Goal: Transaction & Acquisition: Purchase product/service

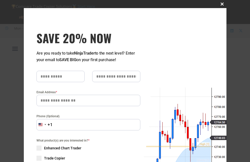
click at [220, 2] on button "Close this module" at bounding box center [222, 4] width 8 height 8
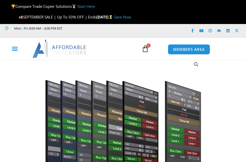
click at [15, 48] on icon "Menu Toggle" at bounding box center [15, 49] width 6 height 6
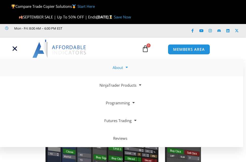
click at [121, 70] on link "About" at bounding box center [120, 68] width 246 height 18
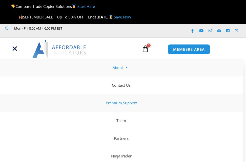
click at [123, 105] on link "Premium Support" at bounding box center [120, 103] width 246 height 18
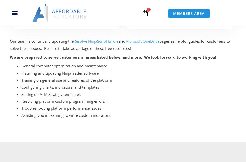
scroll to position [152, 0]
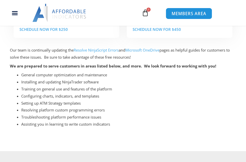
click at [193, 13] on span "MEMBERS AREA" at bounding box center [188, 13] width 35 height 4
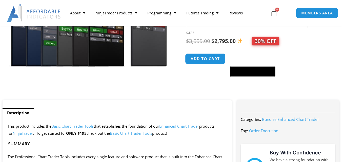
click at [208, 60] on button "Add to cart" at bounding box center [205, 58] width 40 height 11
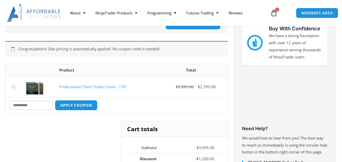
scroll to position [101, 0]
paste input "**********"
type input "**********"
click at [78, 106] on button "Apply coupon" at bounding box center [76, 105] width 45 height 11
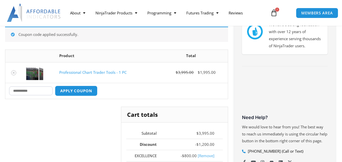
scroll to position [113, 0]
